Goal: Task Accomplishment & Management: Manage account settings

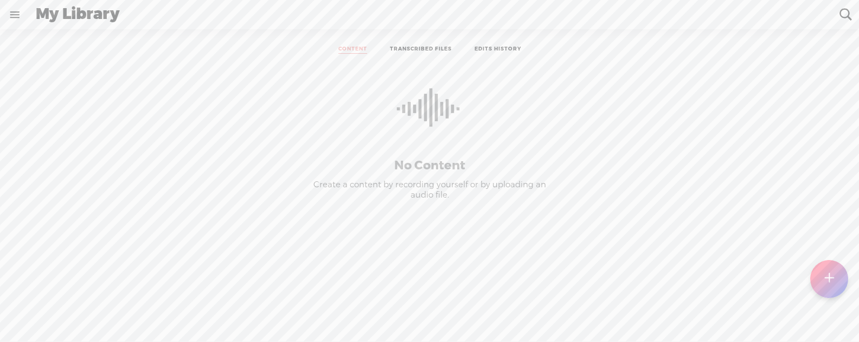
click at [22, 15] on link at bounding box center [15, 15] width 28 height 28
click at [43, 306] on div "SETTINGS" at bounding box center [71, 316] width 127 height 33
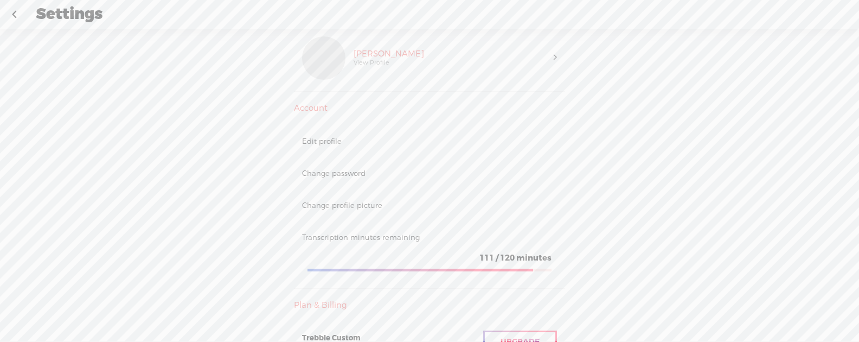
scroll to position [5, 0]
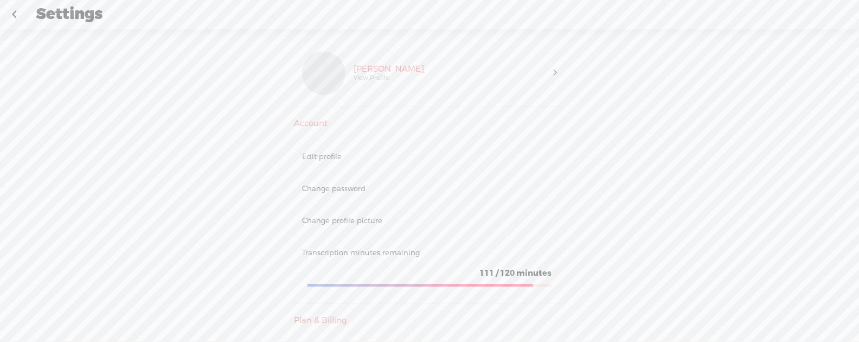
click at [324, 157] on div "Edit profile" at bounding box center [429, 156] width 255 height 9
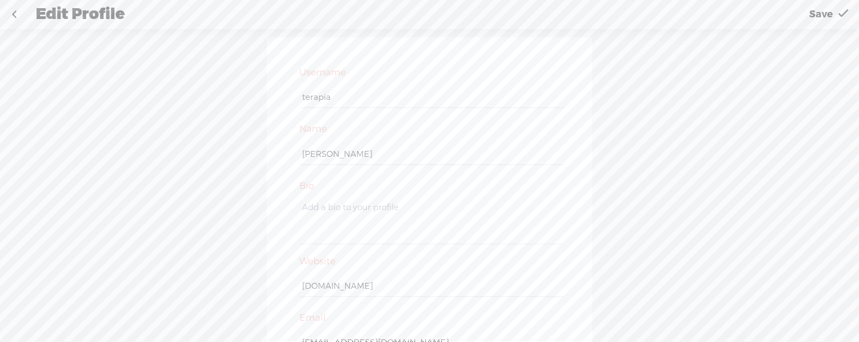
scroll to position [48, 0]
click at [814, 15] on span "Save" at bounding box center [821, 15] width 24 height 28
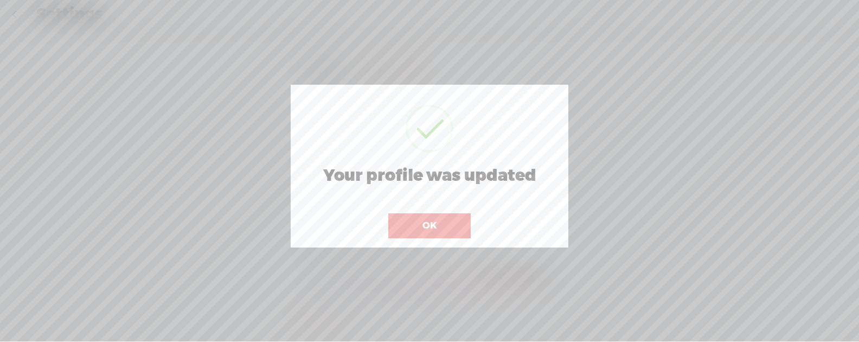
click at [436, 226] on button "OK" at bounding box center [429, 225] width 82 height 25
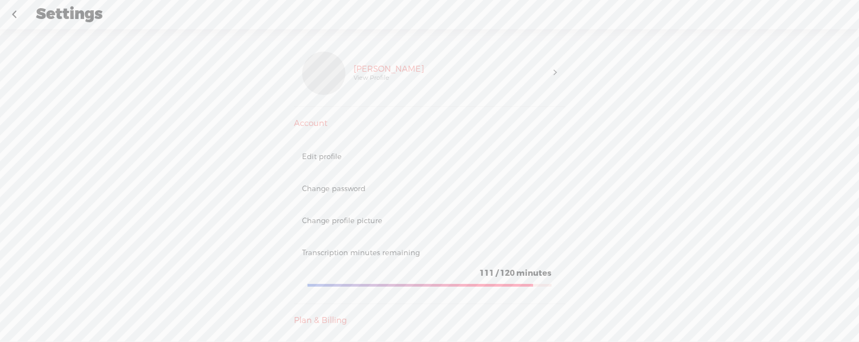
click at [11, 16] on link at bounding box center [14, 15] width 27 height 28
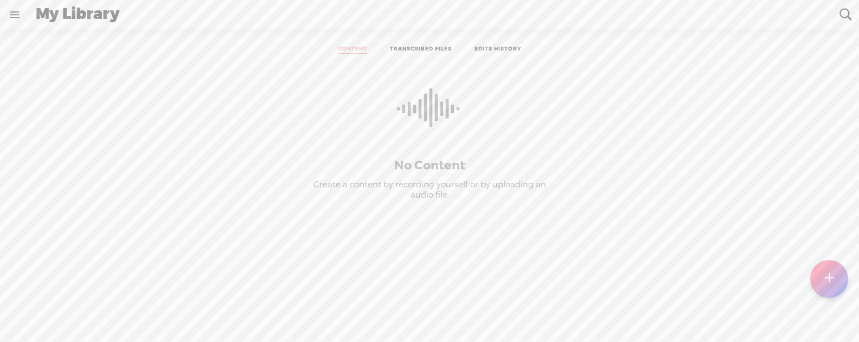
click at [9, 13] on link at bounding box center [15, 15] width 28 height 28
click at [69, 42] on div "terapia" at bounding box center [60, 35] width 104 height 54
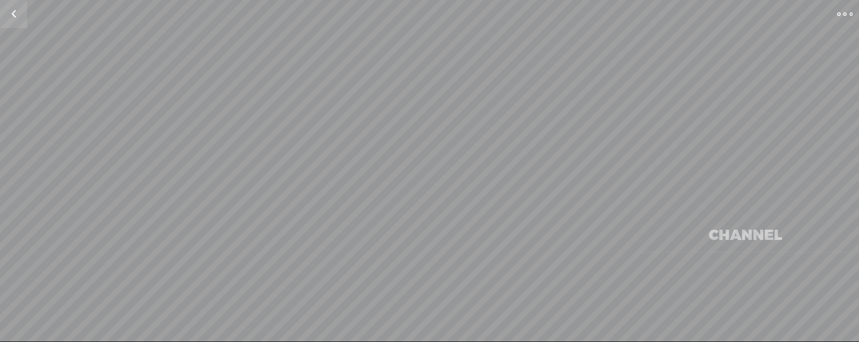
click at [70, 38] on div "Change Picture @ Following Follow 0 Followers · 0 Followings · 0 Subscriptions …" at bounding box center [429, 119] width 859 height 195
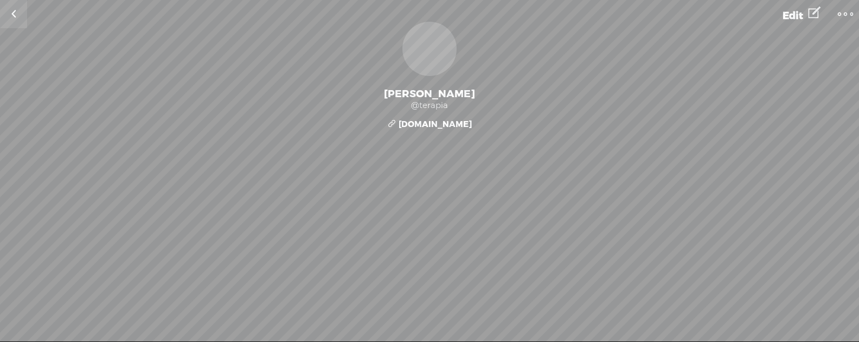
click at [796, 16] on span "Edit" at bounding box center [792, 15] width 21 height 13
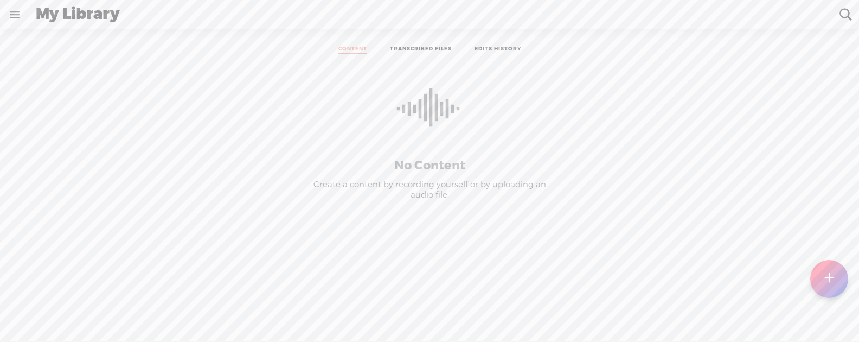
click at [21, 11] on link at bounding box center [15, 15] width 28 height 28
click at [57, 34] on div "terapia" at bounding box center [64, 35] width 29 height 11
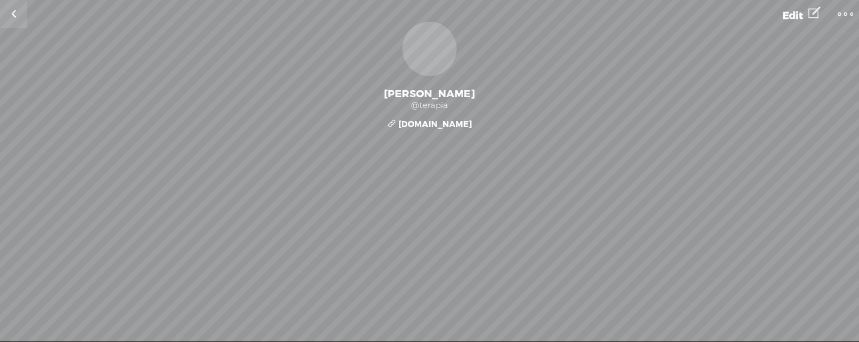
click at [784, 20] on span "Edit" at bounding box center [792, 15] width 21 height 13
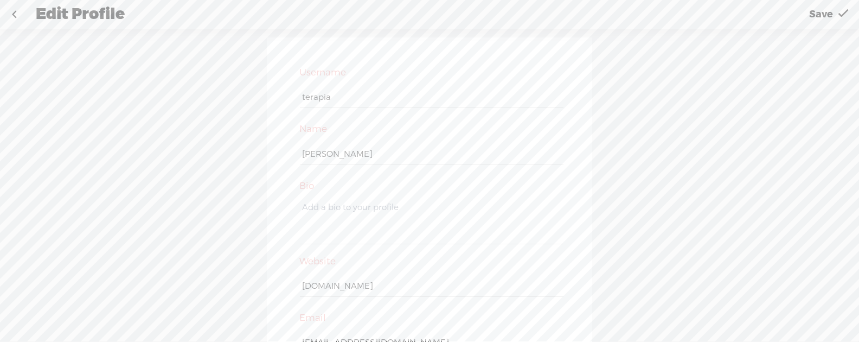
scroll to position [48, 0]
drag, startPoint x: 305, startPoint y: 291, endPoint x: 456, endPoint y: 301, distance: 151.6
click at [452, 298] on input "M43str0.Bud1st4Z3n+Shield-2025_LongID-AX9k7@terapiabudista.com" at bounding box center [431, 294] width 263 height 21
click at [425, 285] on input "M43str0.Bud1st4Z3n+Shield-2025_LongID-AX9k7@terapiabudista.com" at bounding box center [431, 294] width 263 height 21
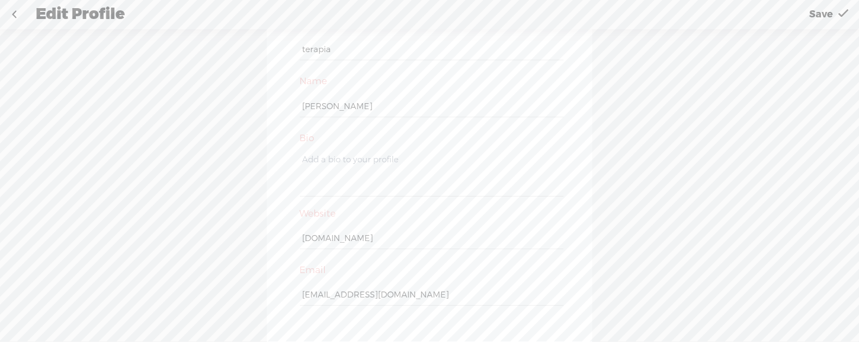
drag, startPoint x: 303, startPoint y: 293, endPoint x: 679, endPoint y: 310, distance: 376.7
click at [679, 310] on div "Username terapia Name Orlando Garcia Bio Website www.terapiabudista.com Email M…" at bounding box center [429, 191] width 859 height 324
paste input "m43str0bud1st4z3nshield2025_longid_ax9k7@terapiabudista.com"
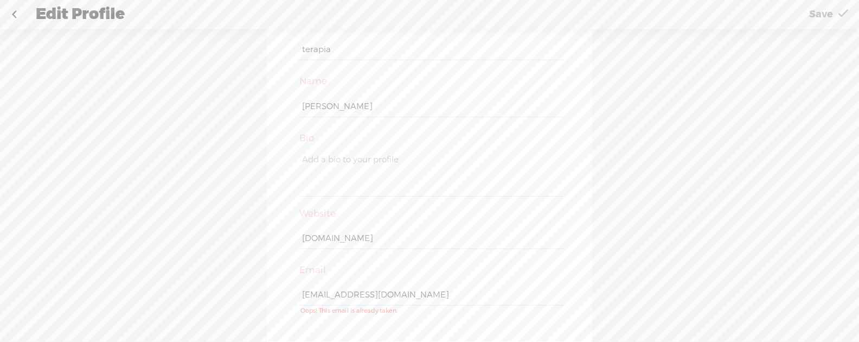
type input "m43str0bud1st4z3nshield2025_longid_ax9k7@terapiabudista.com"
click at [826, 17] on span "Save" at bounding box center [821, 15] width 24 height 28
click at [841, 14] on t at bounding box center [843, 15] width 10 height 28
click at [817, 16] on span "Save" at bounding box center [821, 15] width 24 height 28
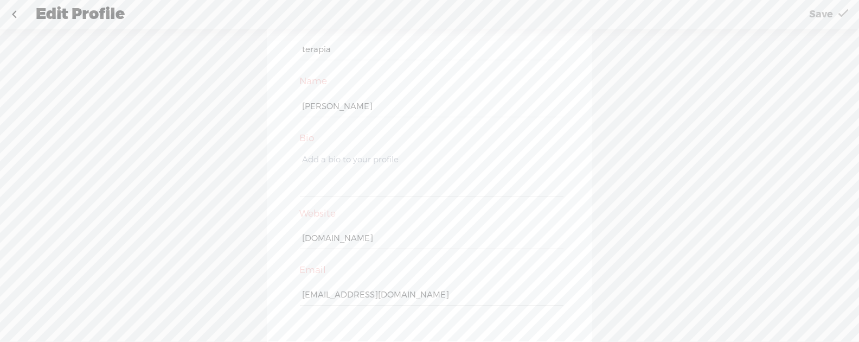
drag, startPoint x: 511, startPoint y: 286, endPoint x: 526, endPoint y: 287, distance: 15.3
click at [511, 286] on input "m43str0bud1st4z3nshield2025_longid_ax9k7@terapiabudista.com" at bounding box center [431, 294] width 263 height 21
drag, startPoint x: 546, startPoint y: 291, endPoint x: 609, endPoint y: 295, distance: 63.6
click at [609, 295] on div "Username terapia Name Orlando Garcia Bio Website www.terapiabudista.com Email m…" at bounding box center [429, 191] width 859 height 324
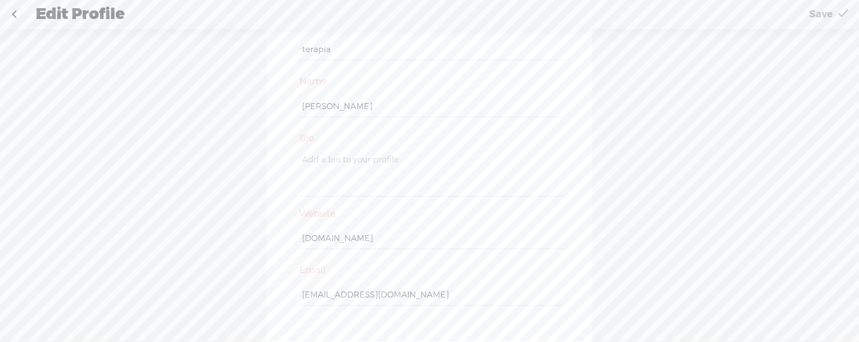
scroll to position [0, 0]
click at [543, 295] on input "m43str0bud1st4z3nshield2025_longid_ax9k7@terapiabudista.com" at bounding box center [431, 294] width 263 height 21
drag, startPoint x: 502, startPoint y: 295, endPoint x: 765, endPoint y: 298, distance: 263.0
click at [765, 298] on div "Username terapia Name Orlando Garcia Bio Website www.terapiabudista.com Email m…" at bounding box center [429, 191] width 859 height 324
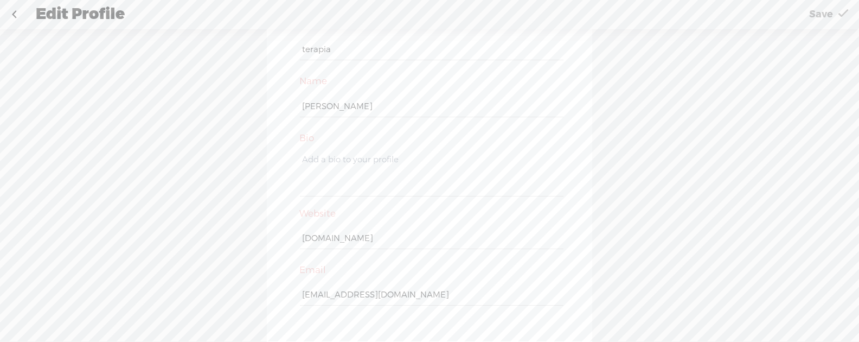
scroll to position [0, 0]
drag, startPoint x: 513, startPoint y: 178, endPoint x: 506, endPoint y: 190, distance: 13.6
click at [512, 178] on textarea at bounding box center [431, 174] width 263 height 44
click at [828, 8] on span "Save" at bounding box center [821, 15] width 24 height 28
click at [825, 12] on span "Save" at bounding box center [821, 15] width 24 height 28
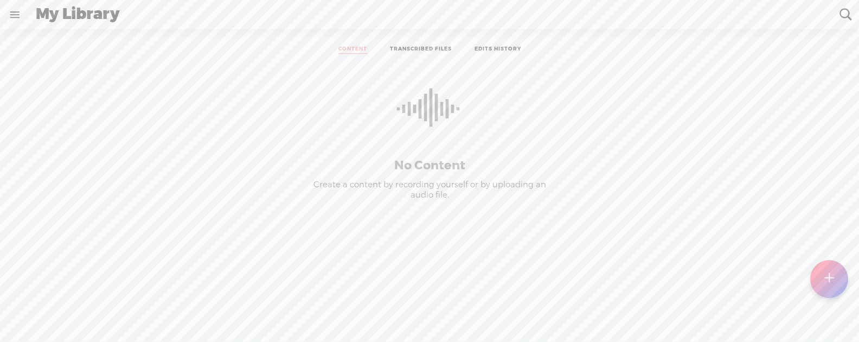
click at [17, 15] on link at bounding box center [15, 15] width 28 height 28
click at [55, 30] on div "terapia" at bounding box center [64, 35] width 29 height 11
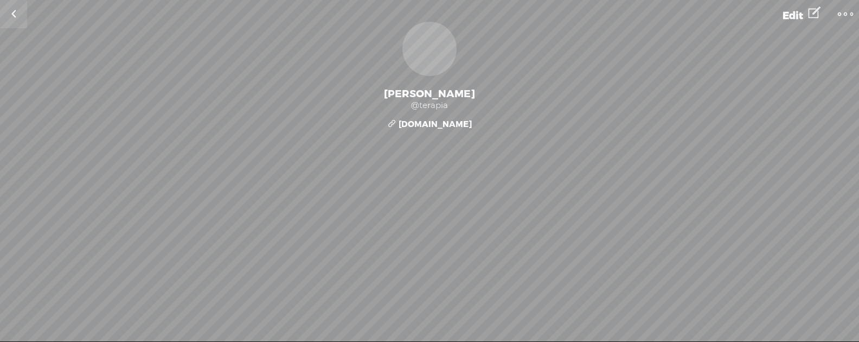
click at [445, 102] on div "@terapia" at bounding box center [429, 105] width 859 height 11
click at [788, 14] on span "Edit" at bounding box center [792, 15] width 21 height 13
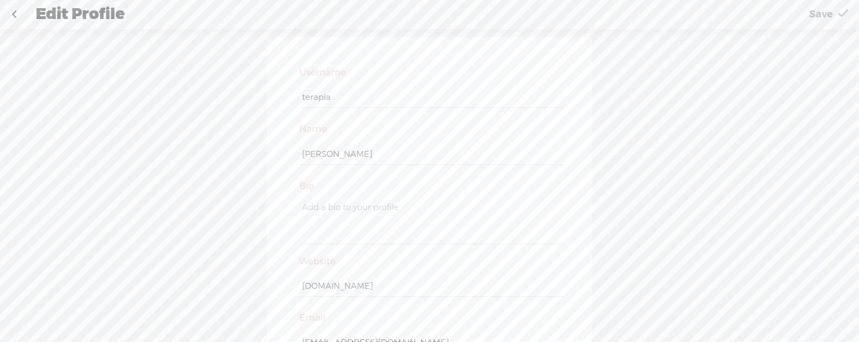
scroll to position [48, 0]
click at [12, 15] on link at bounding box center [14, 15] width 27 height 28
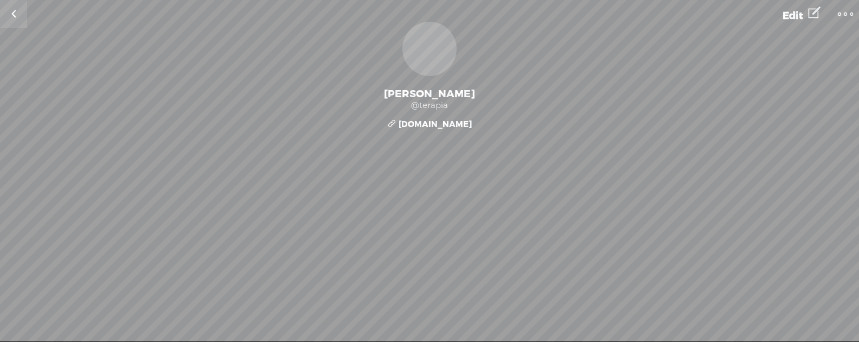
click at [14, 15] on link at bounding box center [13, 14] width 27 height 28
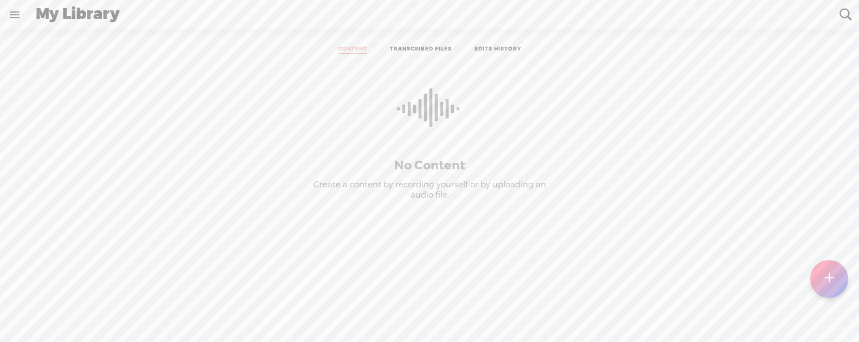
click at [15, 15] on link at bounding box center [15, 15] width 28 height 28
click at [48, 34] on div "terapia" at bounding box center [60, 35] width 104 height 54
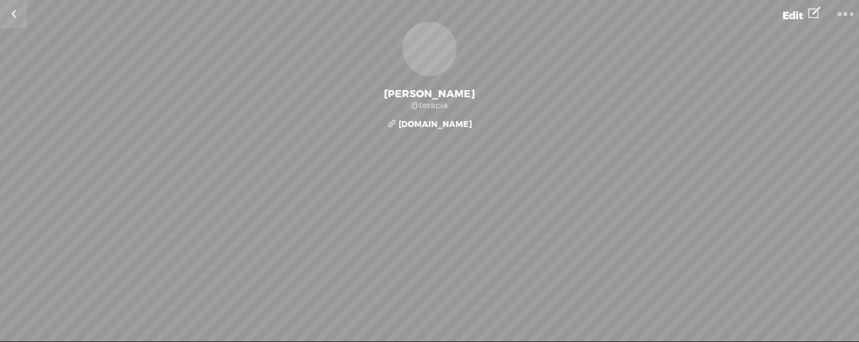
click at [834, 12] on link at bounding box center [845, 13] width 27 height 23
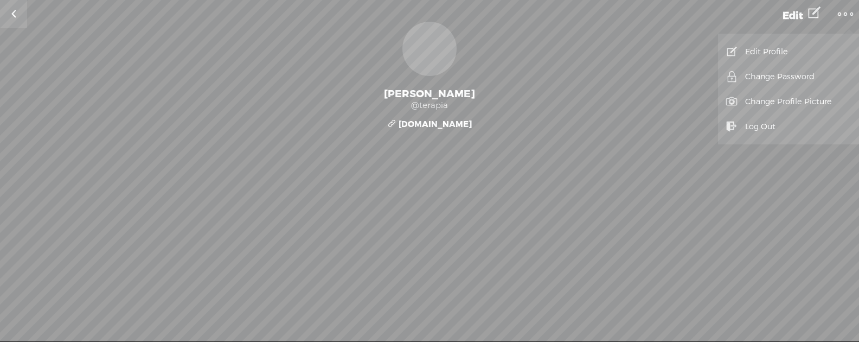
click at [774, 42] on link "Edit Profile" at bounding box center [788, 51] width 130 height 25
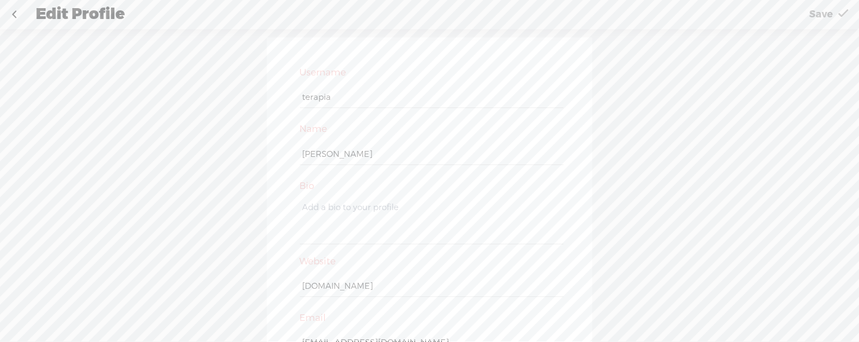
scroll to position [48, 0]
click at [835, 16] on link "Save" at bounding box center [829, 14] width 62 height 27
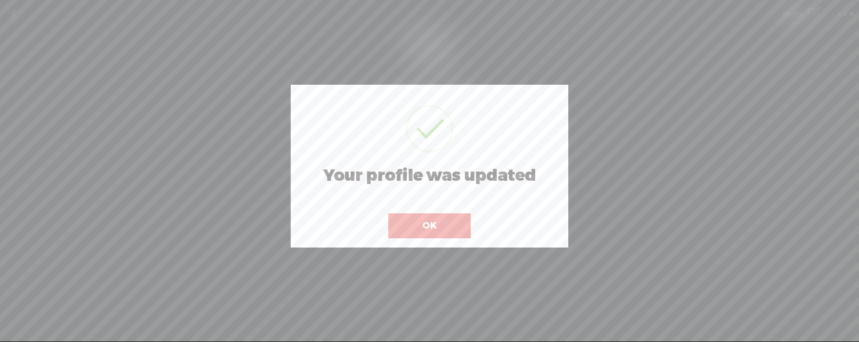
click at [451, 221] on button "OK" at bounding box center [429, 225] width 82 height 25
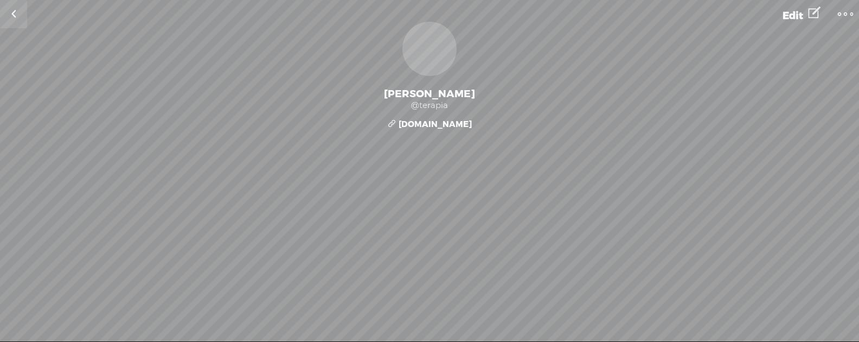
click at [839, 14] on t at bounding box center [845, 14] width 15 height 15
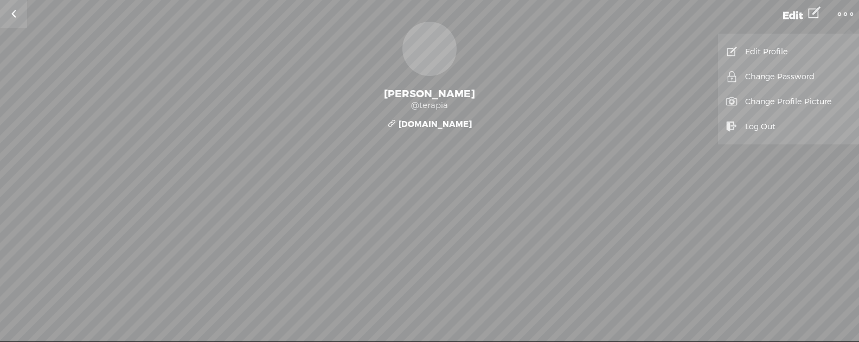
click at [772, 117] on link "Log Out" at bounding box center [788, 126] width 130 height 25
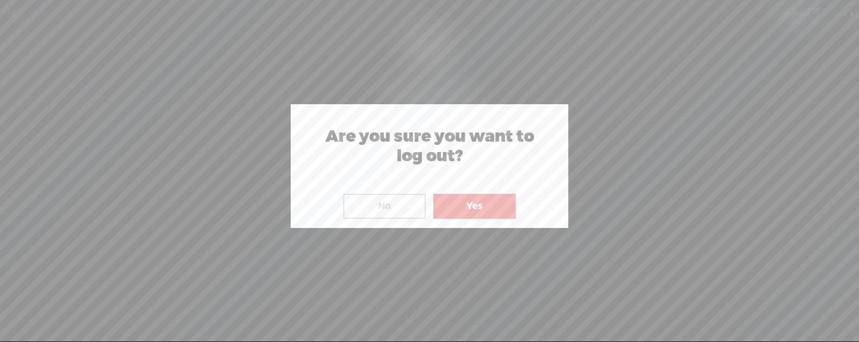
click at [492, 206] on button "Yes" at bounding box center [474, 206] width 82 height 25
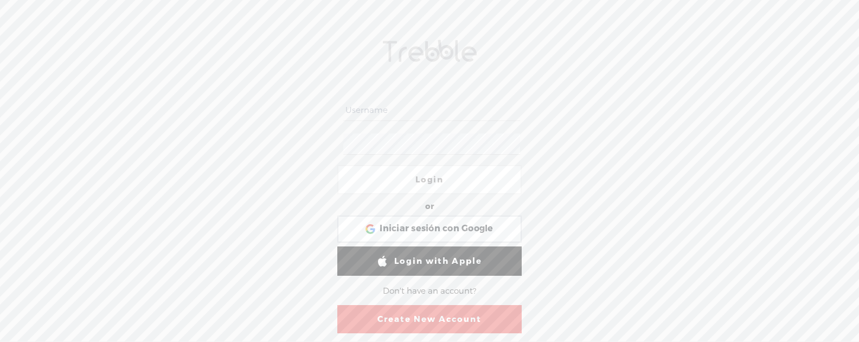
click at [474, 127] on div at bounding box center [429, 144] width 184 height 34
click at [343, 127] on div at bounding box center [343, 127] width 0 height 0
click at [550, 190] on div "Login or Login with Facebook Iniciar sesión con Google Iniciar sesión con Googl…" at bounding box center [429, 185] width 859 height 312
click at [343, 127] on div at bounding box center [343, 127] width 0 height 0
drag, startPoint x: 577, startPoint y: 160, endPoint x: 560, endPoint y: 184, distance: 29.6
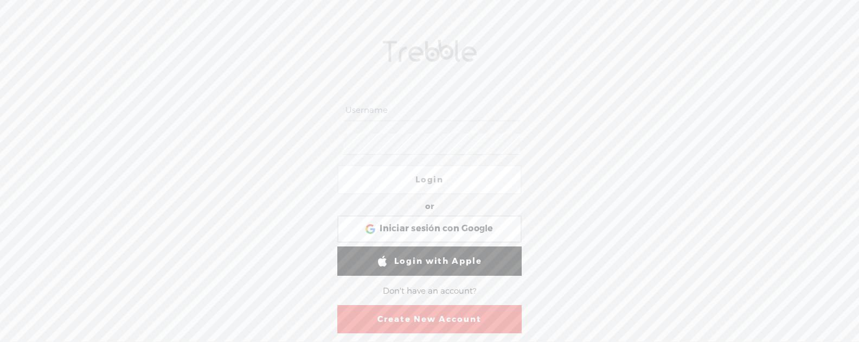
click at [576, 160] on div "Login or Login with Facebook Iniciar sesión con Google Iniciar sesión con Googl…" at bounding box center [429, 185] width 859 height 312
click at [397, 123] on div at bounding box center [429, 111] width 184 height 34
click at [402, 115] on input "text" at bounding box center [431, 110] width 176 height 21
click at [503, 110] on div at bounding box center [429, 111] width 184 height 34
click at [343, 127] on div at bounding box center [343, 127] width 0 height 0
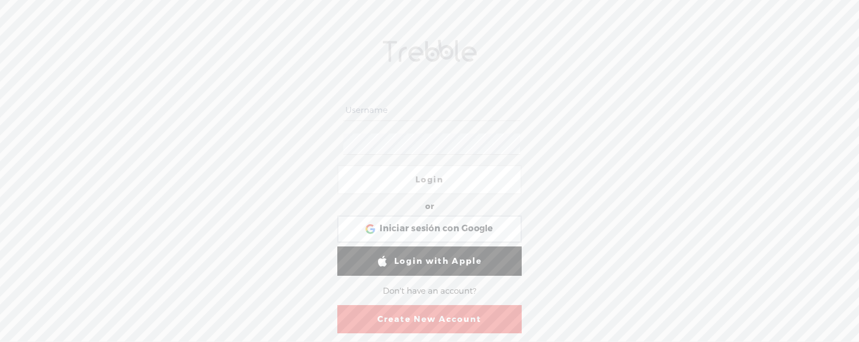
click at [467, 78] on form "Login or Login with Facebook Iniciar sesión con Google Iniciar sesión con Googl…" at bounding box center [429, 214] width 217 height 282
click at [343, 127] on div at bounding box center [343, 127] width 0 height 0
click at [459, 115] on input "text" at bounding box center [431, 110] width 176 height 21
click at [343, 127] on div at bounding box center [343, 127] width 0 height 0
click at [555, 146] on div "Login or Login with Facebook Iniciar sesión con Google Iniciar sesión con Googl…" at bounding box center [429, 185] width 859 height 312
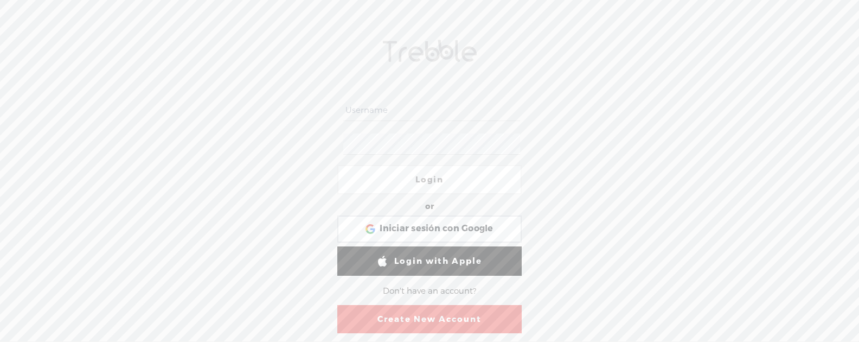
click at [343, 160] on div at bounding box center [343, 160] width 0 height 0
click at [316, 176] on div "Login or Login with Facebook Iniciar sesión con Google Iniciar sesión con Googl…" at bounding box center [429, 185] width 859 height 312
click at [401, 118] on input "text" at bounding box center [431, 110] width 176 height 21
paste input "[EMAIL_ADDRESS][DOMAIN_NAME]"
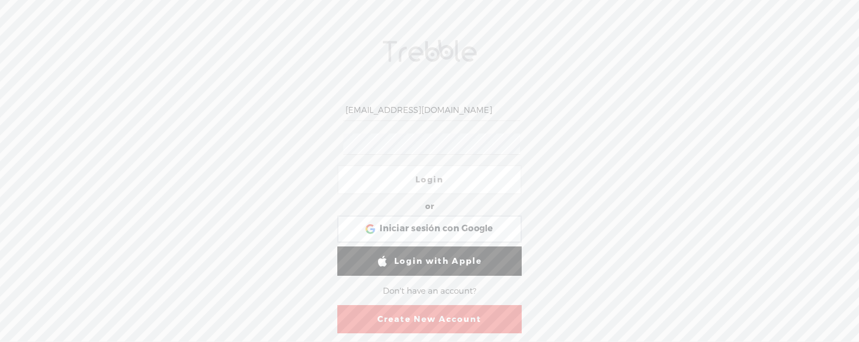
click at [410, 132] on div at bounding box center [429, 144] width 184 height 34
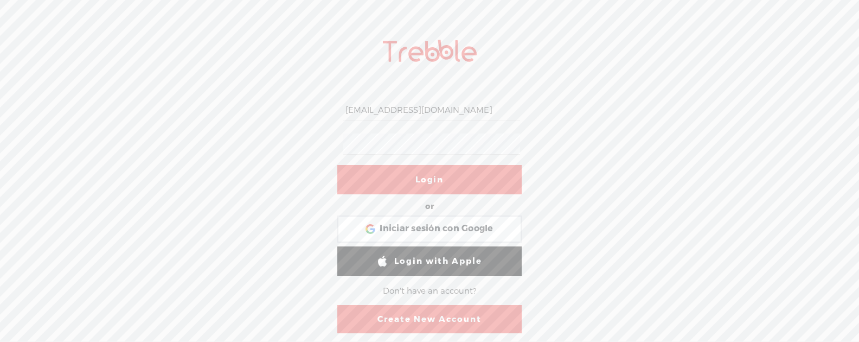
click at [447, 179] on link "Login" at bounding box center [429, 179] width 184 height 29
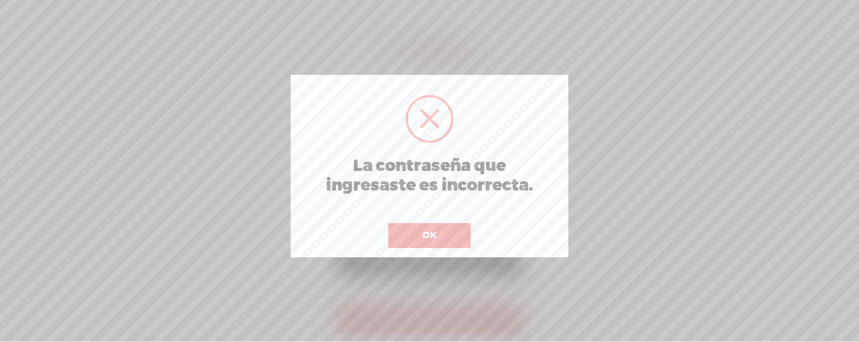
click at [429, 232] on button "OK" at bounding box center [429, 235] width 82 height 25
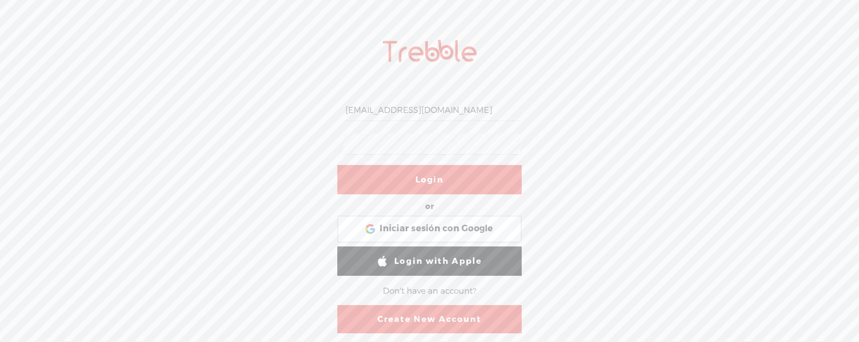
click at [338, 138] on div at bounding box center [429, 144] width 184 height 34
click at [440, 173] on link "Login" at bounding box center [429, 179] width 184 height 29
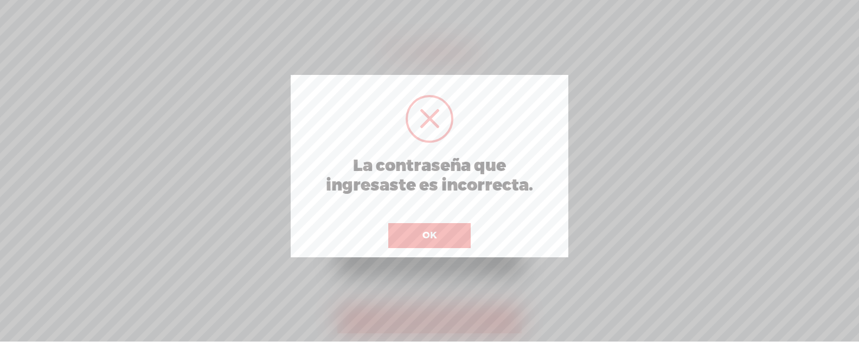
click at [454, 218] on div "OK" at bounding box center [430, 228] width 88 height 39
drag, startPoint x: 454, startPoint y: 227, endPoint x: 441, endPoint y: 191, distance: 38.8
click at [454, 227] on button "OK" at bounding box center [429, 235] width 82 height 25
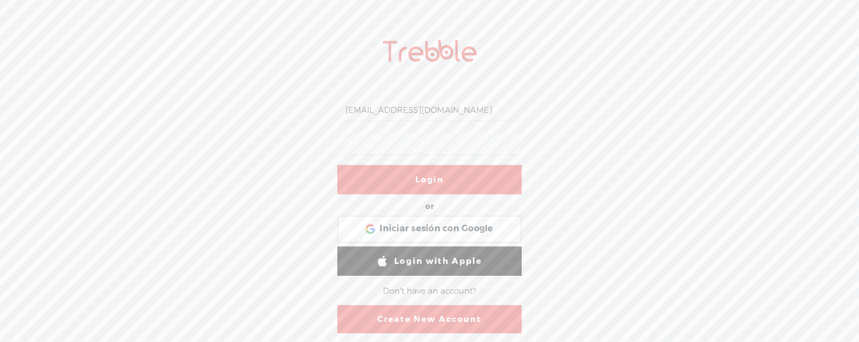
click at [320, 137] on div "[EMAIL_ADDRESS][DOMAIN_NAME] Login or Login with Facebook Iniciar sesión con Go…" at bounding box center [429, 185] width 859 height 312
click at [437, 184] on link "Login" at bounding box center [429, 179] width 184 height 29
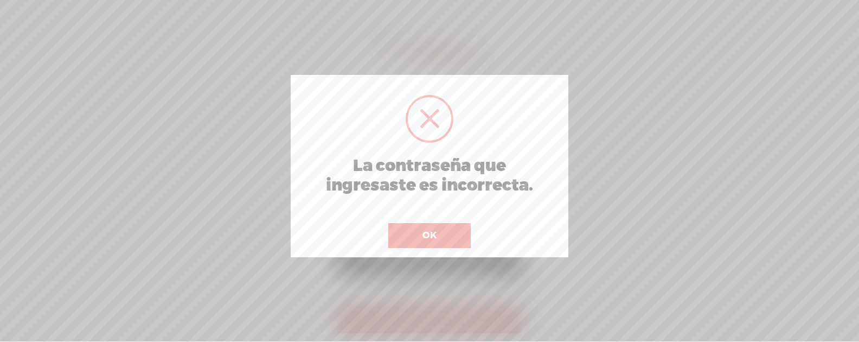
click at [438, 215] on div "OK" at bounding box center [430, 228] width 88 height 39
click at [437, 223] on button "OK" at bounding box center [429, 235] width 82 height 25
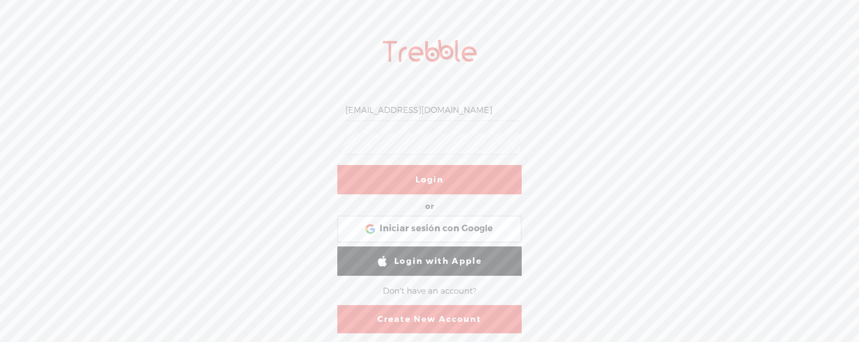
click at [323, 142] on form "[EMAIL_ADDRESS][DOMAIN_NAME] Login or Login with Facebook Iniciar sesión con Go…" at bounding box center [429, 214] width 217 height 282
click at [509, 183] on link "Login" at bounding box center [429, 179] width 184 height 29
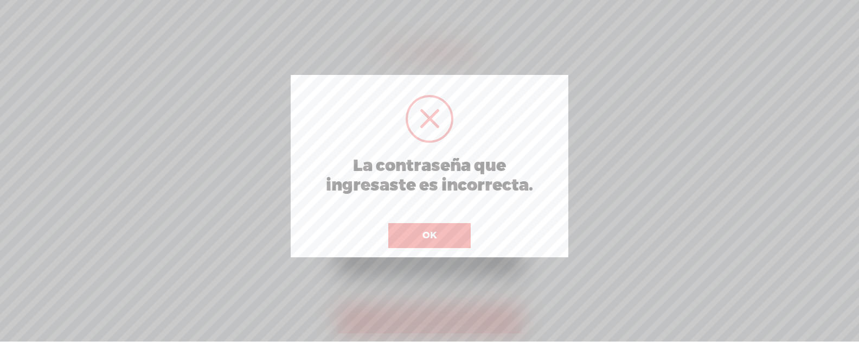
click at [433, 233] on button "OK" at bounding box center [429, 235] width 82 height 25
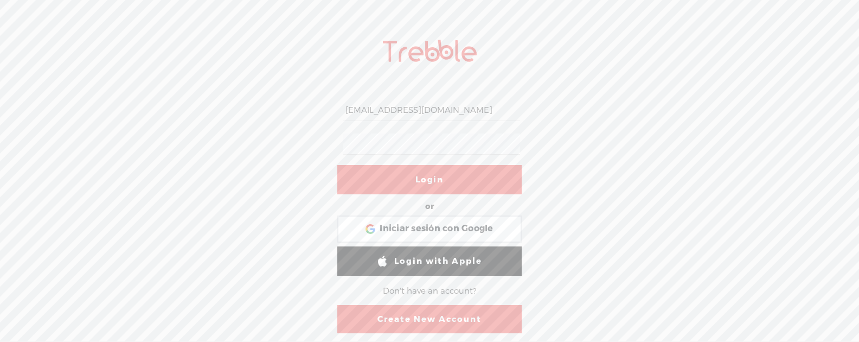
scroll to position [0, 97]
drag, startPoint x: 344, startPoint y: 111, endPoint x: 593, endPoint y: 111, distance: 248.3
click at [593, 111] on div "[EMAIL_ADDRESS][DOMAIN_NAME] Login or Login with Facebook Iniciar sesión con Go…" at bounding box center [429, 185] width 859 height 312
type input "orlando_"
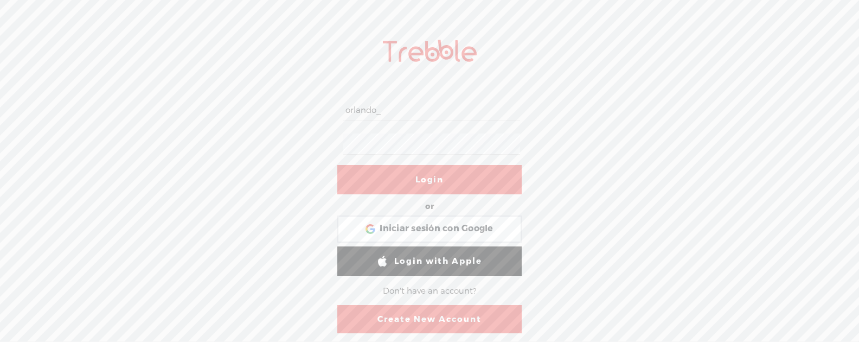
click at [304, 133] on div "orlando_ Login or Login with Facebook Iniciar sesión con Google Iniciar sesión …" at bounding box center [429, 185] width 859 height 312
click at [343, 127] on div at bounding box center [343, 127] width 0 height 0
click at [410, 107] on input "orlando_" at bounding box center [431, 110] width 176 height 21
click at [540, 182] on div "orlando_ Login or Login with Facebook Iniciar sesión con Google Iniciar sesión …" at bounding box center [429, 185] width 859 height 312
click at [338, 143] on div at bounding box center [429, 144] width 184 height 34
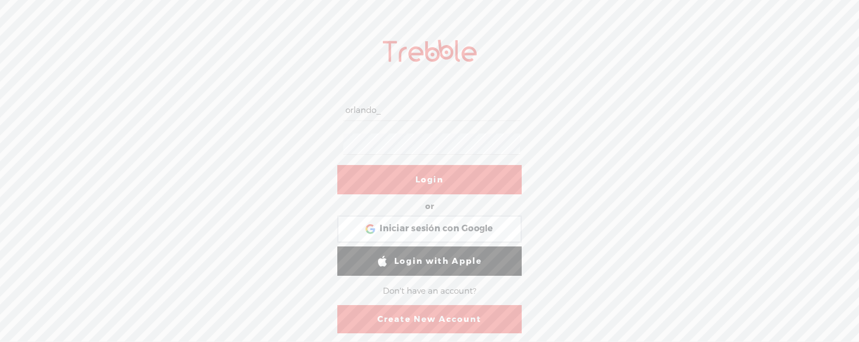
drag, startPoint x: 429, startPoint y: 171, endPoint x: 482, endPoint y: 187, distance: 54.9
click at [431, 171] on link "Login" at bounding box center [429, 179] width 184 height 29
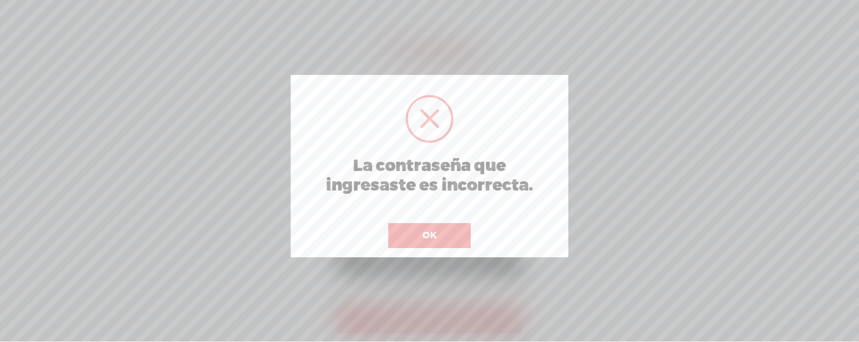
click at [429, 239] on button "OK" at bounding box center [429, 235] width 82 height 25
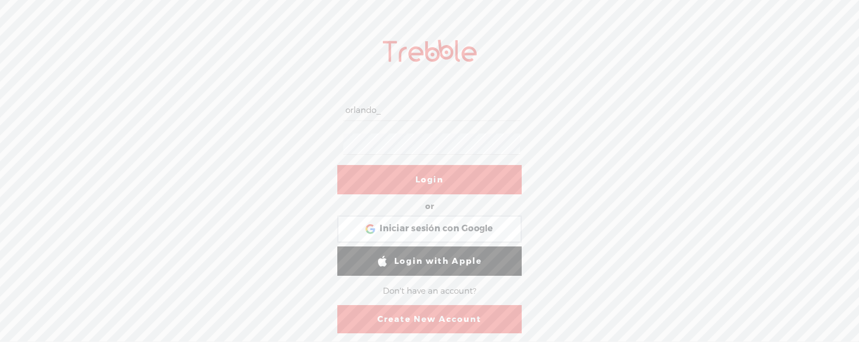
scroll to position [14, 0]
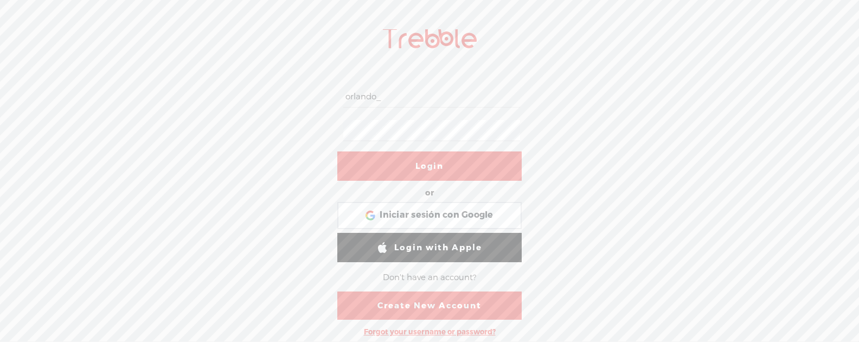
click at [441, 326] on div "Forgot your username or password?" at bounding box center [429, 332] width 143 height 20
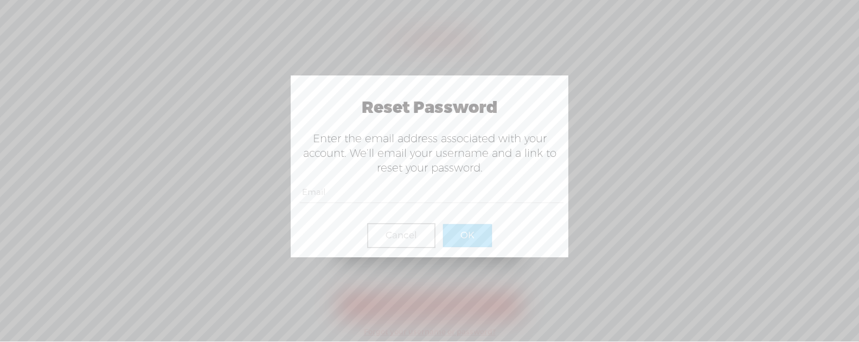
click at [368, 190] on input "text" at bounding box center [432, 192] width 264 height 21
paste input "[EMAIL_ADDRESS][DOMAIN_NAME]"
type input "[EMAIL_ADDRESS][DOMAIN_NAME]"
click at [467, 239] on button "OK" at bounding box center [467, 235] width 49 height 23
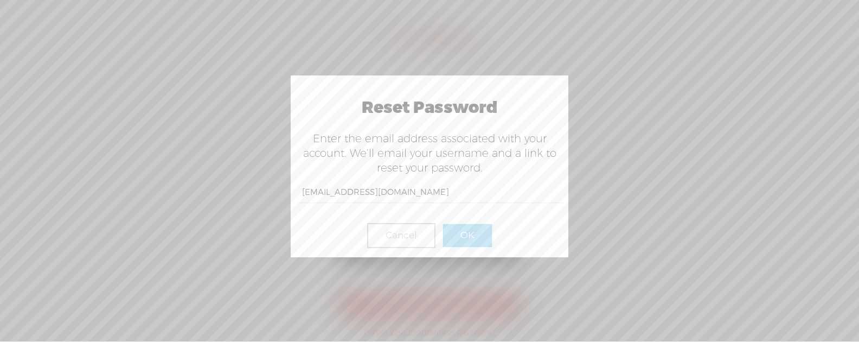
scroll to position [0, 0]
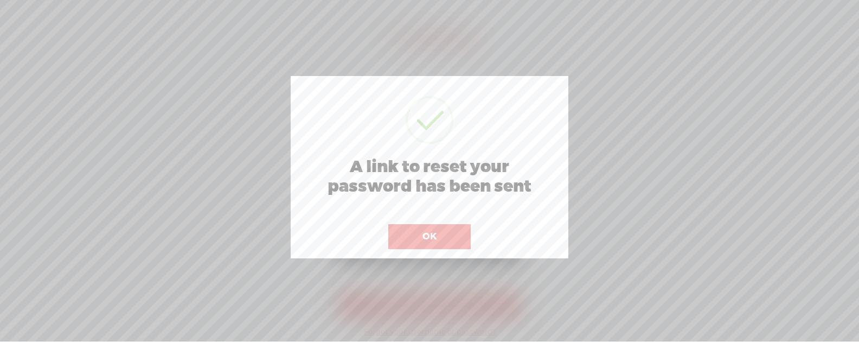
click at [420, 225] on button "OK" at bounding box center [429, 236] width 82 height 25
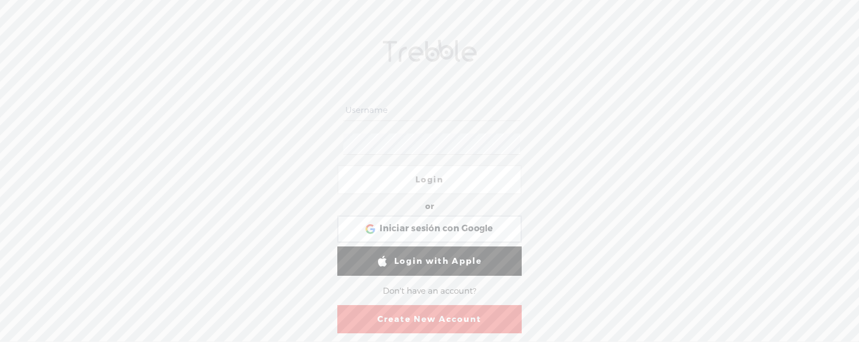
click at [411, 116] on input "text" at bounding box center [431, 110] width 176 height 21
click at [343, 127] on div at bounding box center [343, 127] width 0 height 0
click at [395, 110] on input "text" at bounding box center [431, 110] width 176 height 21
paste input "[EMAIL_ADDRESS][DOMAIN_NAME]"
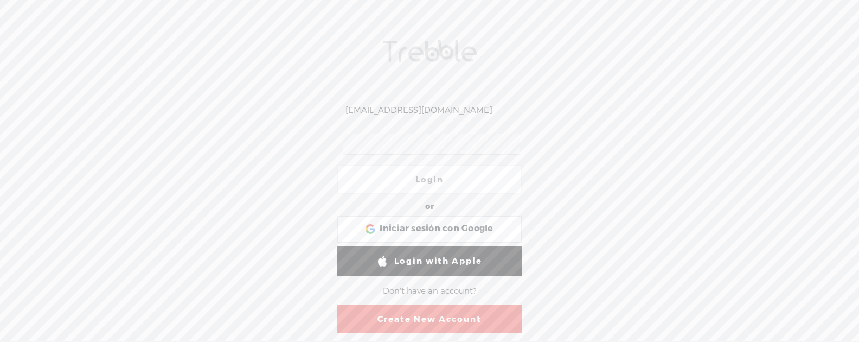
click at [594, 155] on div "[EMAIL_ADDRESS][DOMAIN_NAME] Login or Login with Facebook Iniciar sesión con Go…" at bounding box center [429, 185] width 859 height 312
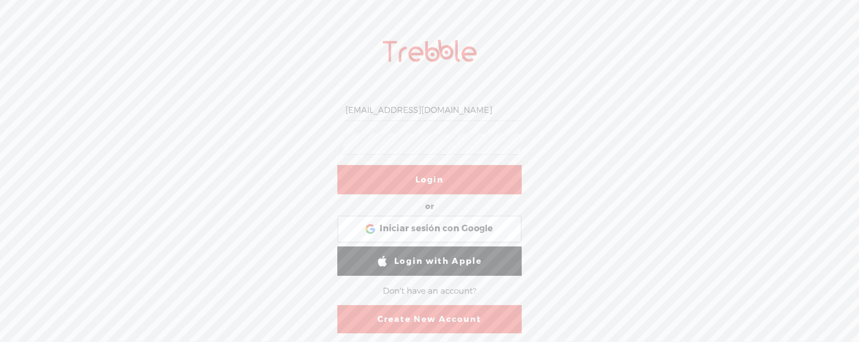
click at [455, 177] on link "Login" at bounding box center [429, 179] width 184 height 29
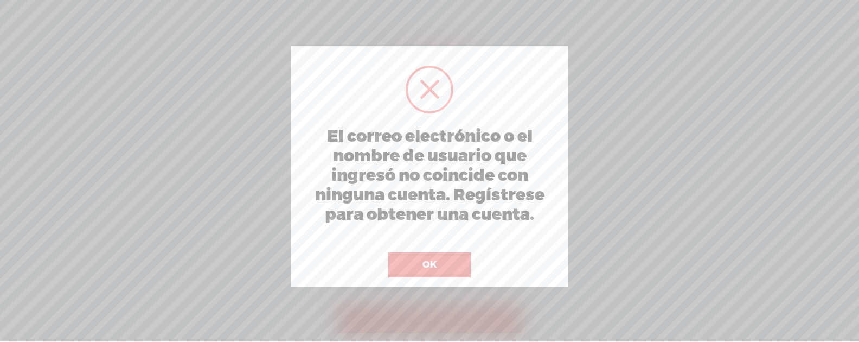
click at [440, 264] on button "OK" at bounding box center [429, 264] width 82 height 25
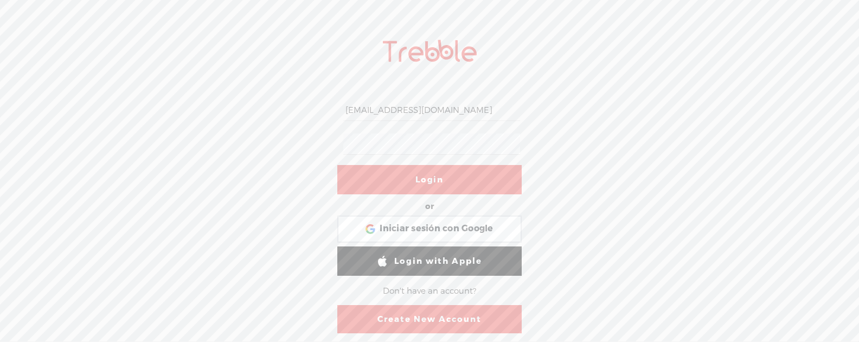
scroll to position [0, 97]
drag, startPoint x: 346, startPoint y: 111, endPoint x: 705, endPoint y: 115, distance: 359.5
click at [705, 115] on div "[EMAIL_ADDRESS][DOMAIN_NAME] Login or Login with Facebook Iniciar sesión con Go…" at bounding box center [429, 185] width 859 height 312
type input "[EMAIL_ADDRESS][DOMAIN_NAME]"
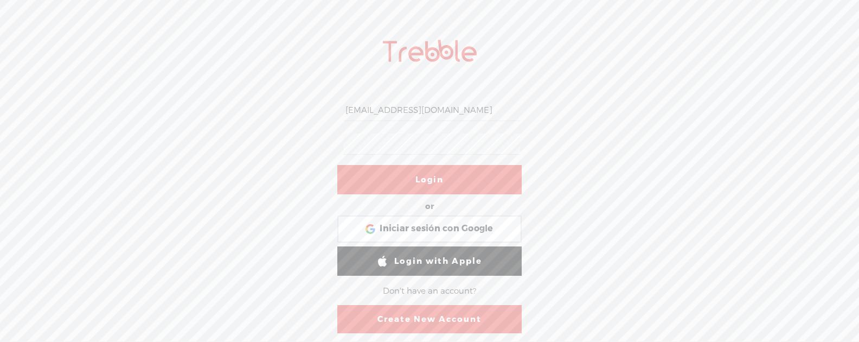
click at [491, 177] on link "Login" at bounding box center [429, 179] width 184 height 29
